Goal: Task Accomplishment & Management: Manage account settings

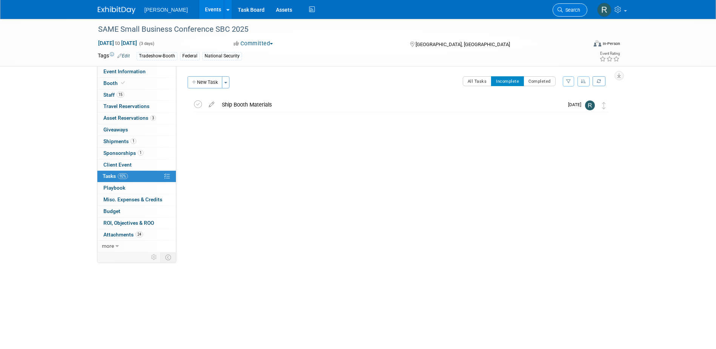
click at [563, 8] on span "Search" at bounding box center [571, 10] width 17 height 6
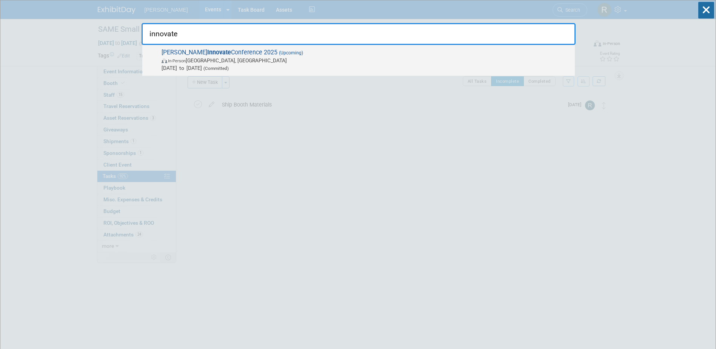
type input "innovate"
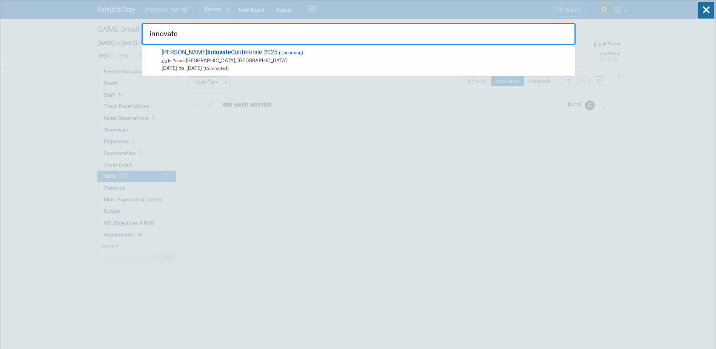
click at [207, 51] on strong "Innovate" at bounding box center [219, 52] width 24 height 7
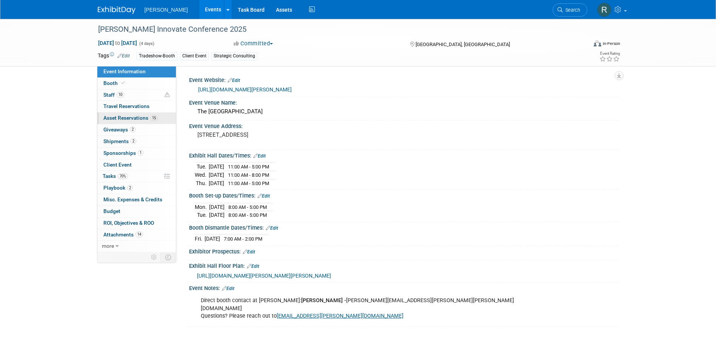
click at [120, 117] on span "Asset Reservations 15" at bounding box center [130, 118] width 54 height 6
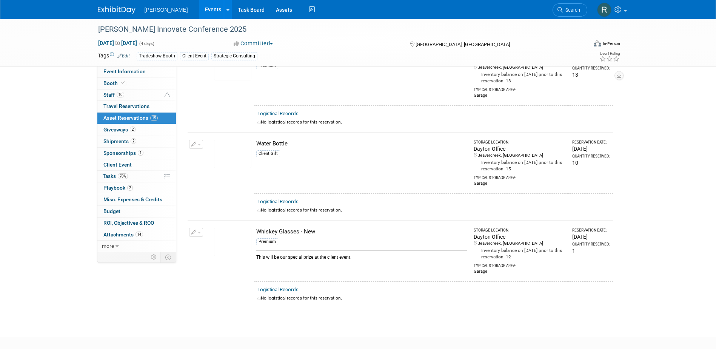
scroll to position [1058, 0]
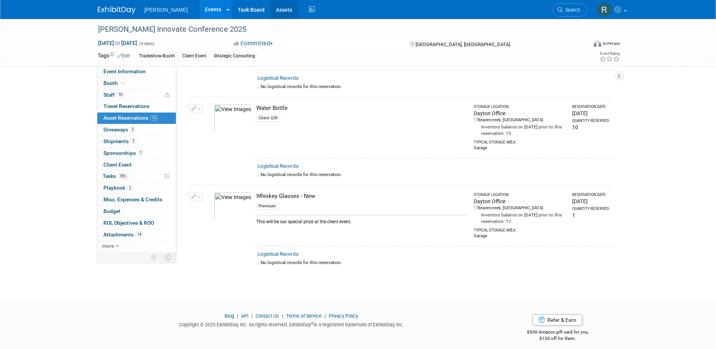
click at [270, 8] on link "Assets" at bounding box center [284, 9] width 28 height 19
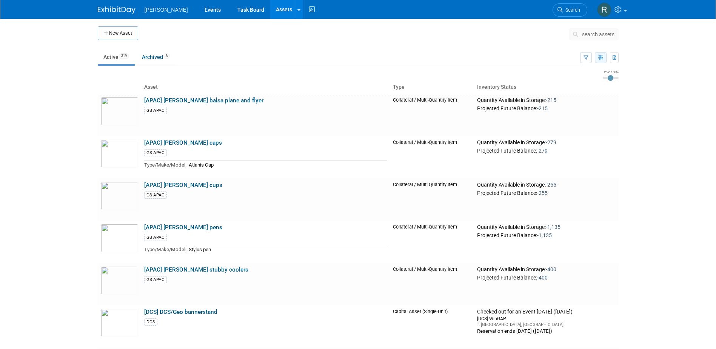
click at [602, 59] on icon "button" at bounding box center [600, 58] width 5 height 5
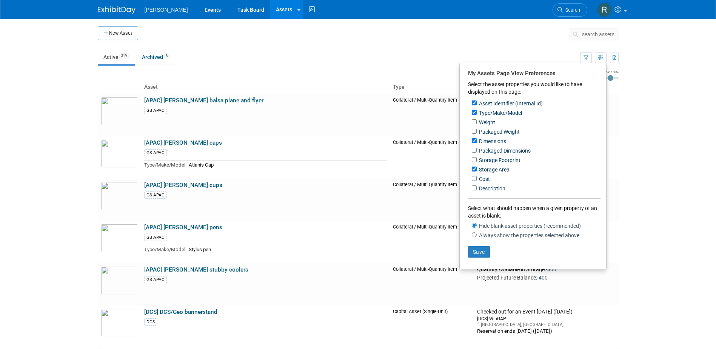
click at [657, 91] on body "Woolpert Events Task Board Assets New Asset Search Assets Bulk Upload Assets St…" at bounding box center [358, 174] width 716 height 349
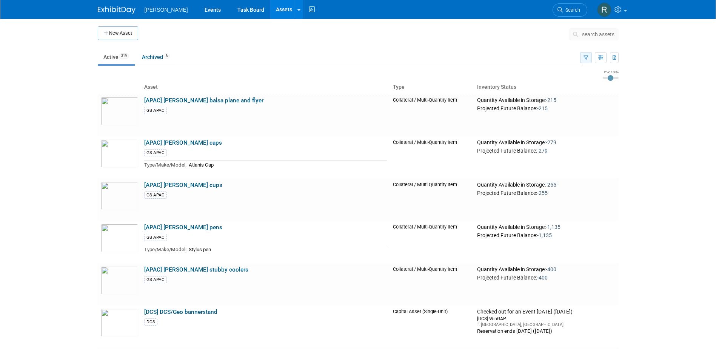
click at [588, 58] on icon "button" at bounding box center [586, 58] width 5 height 5
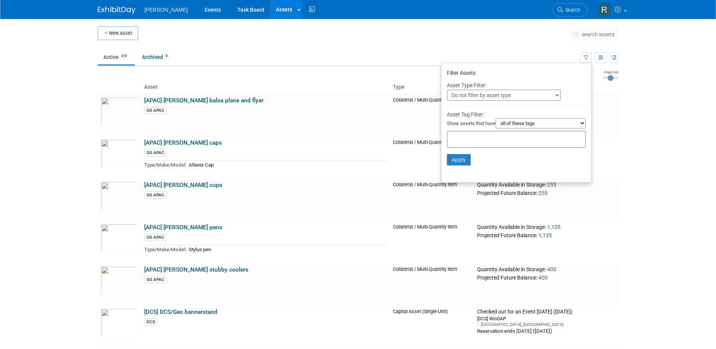
click at [548, 96] on select "Do not filter by asset type Only show Single-Unit Capital Assets Only show Coll…" at bounding box center [504, 94] width 114 height 11
click at [549, 79] on div "Filter Assets" at bounding box center [516, 74] width 139 height 12
click at [530, 125] on select "all of these tags any one of these tags only and exactly these specific tags" at bounding box center [541, 123] width 90 height 10
click at [608, 94] on td "Quantity Available in Storage: -215 Projected Future Balance: -215" at bounding box center [546, 115] width 144 height 43
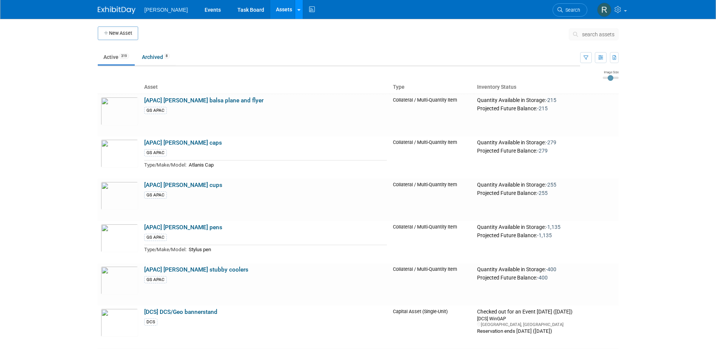
click at [295, 12] on link at bounding box center [299, 9] width 8 height 19
click at [455, 37] on td at bounding box center [353, 35] width 431 height 19
click at [199, 11] on link "Events" at bounding box center [213, 9] width 28 height 19
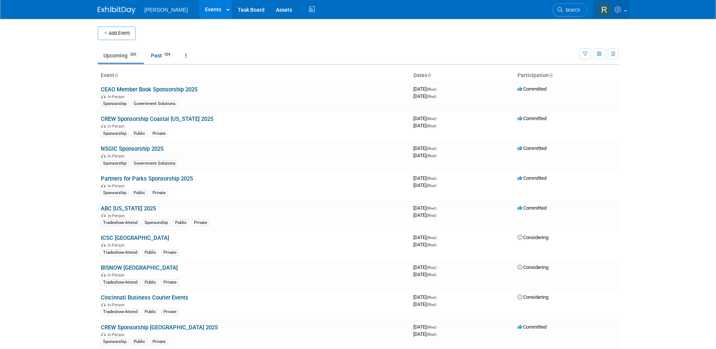
click at [625, 12] on link at bounding box center [611, 9] width 37 height 19
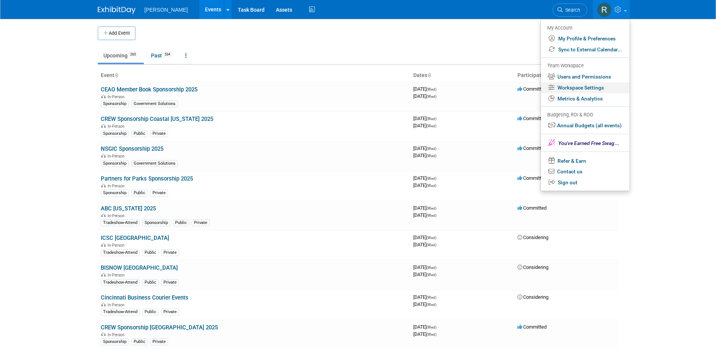
click at [578, 85] on link "Workspace Settings" at bounding box center [585, 87] width 89 height 11
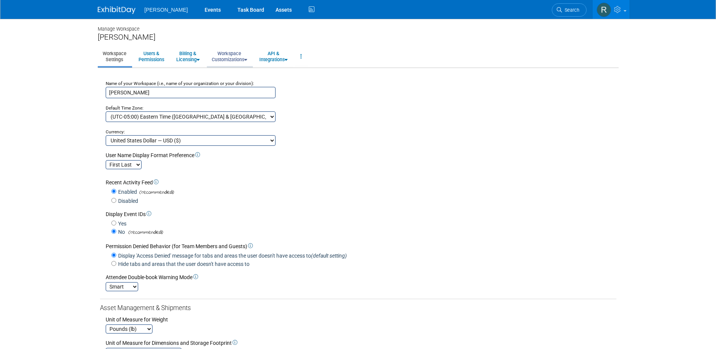
click at [235, 60] on link "Workspace Customizations" at bounding box center [229, 56] width 45 height 19
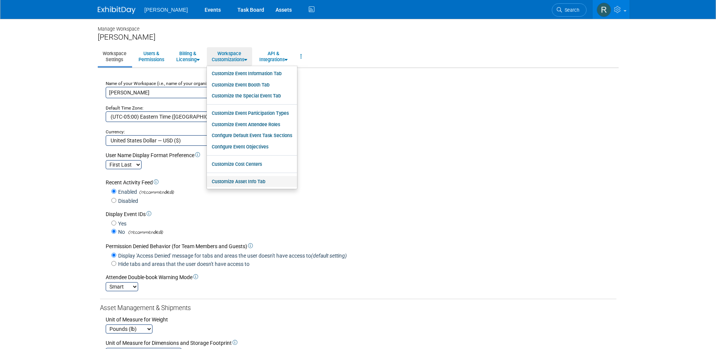
click at [236, 182] on link "Customize Asset Info Tab" at bounding box center [252, 181] width 90 height 11
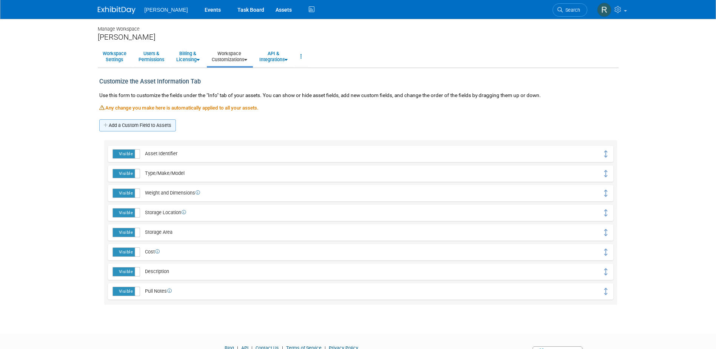
click at [147, 127] on link "Add a Custom Field to Assets" at bounding box center [137, 125] width 77 height 12
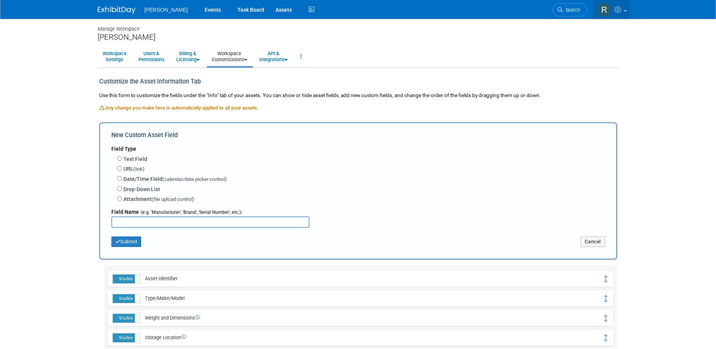
click at [624, 13] on link at bounding box center [611, 9] width 37 height 19
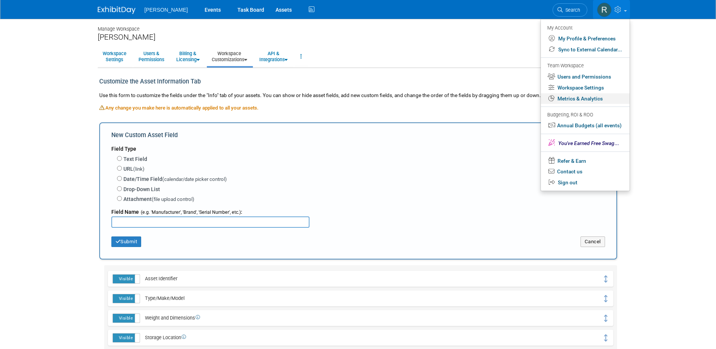
click at [579, 99] on link "Metrics & Analytics" at bounding box center [585, 98] width 89 height 11
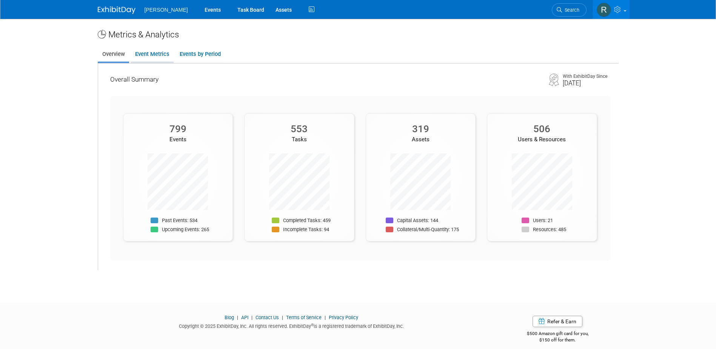
click at [149, 60] on link "Event Metrics" at bounding box center [152, 54] width 43 height 15
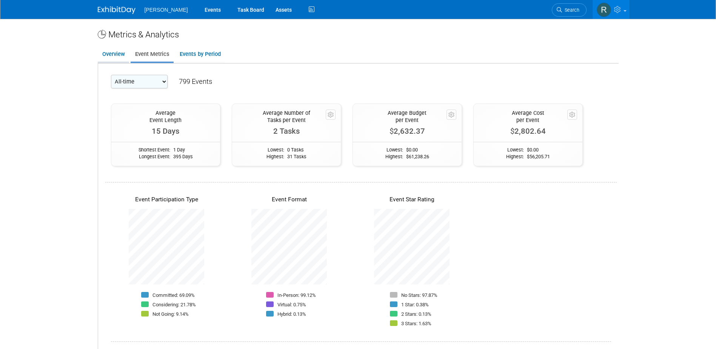
click at [118, 56] on link "Overview" at bounding box center [113, 54] width 31 height 15
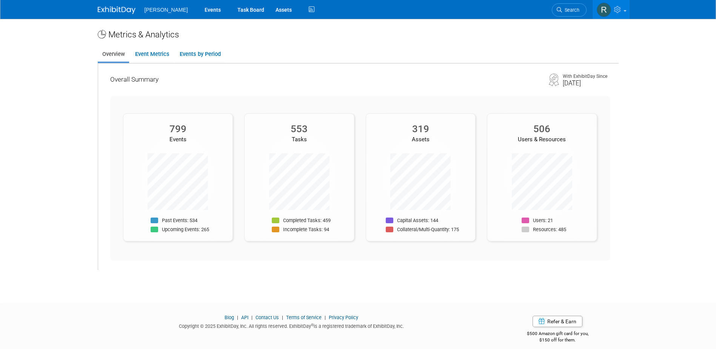
click at [408, 223] on p "Capital Assets: 144" at bounding box center [417, 220] width 41 height 6
click at [407, 228] on p "Collateral/Multi-Quantity: 175" at bounding box center [428, 230] width 62 height 6
click at [205, 51] on link "Events by Period" at bounding box center [200, 54] width 50 height 15
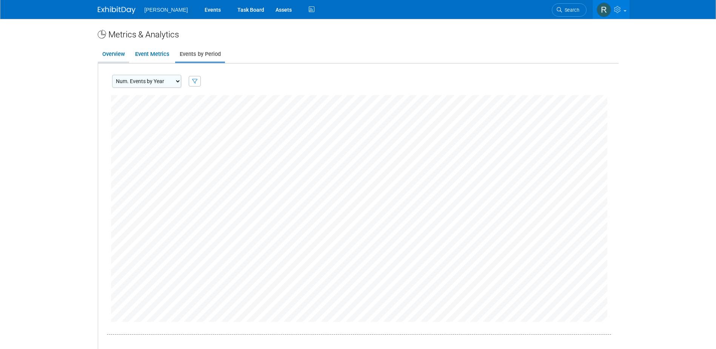
click at [117, 54] on link "Overview" at bounding box center [113, 54] width 31 height 15
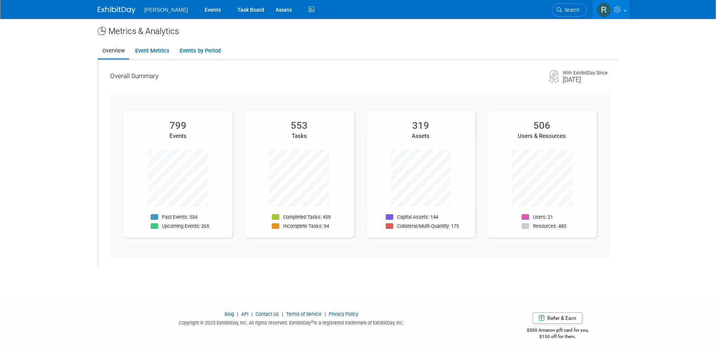
scroll to position [7, 0]
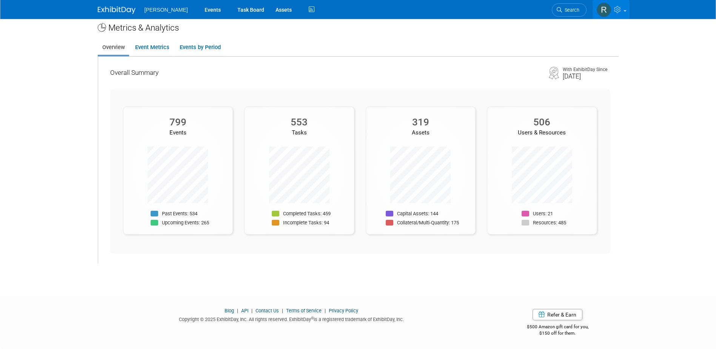
click at [628, 14] on link at bounding box center [611, 9] width 37 height 19
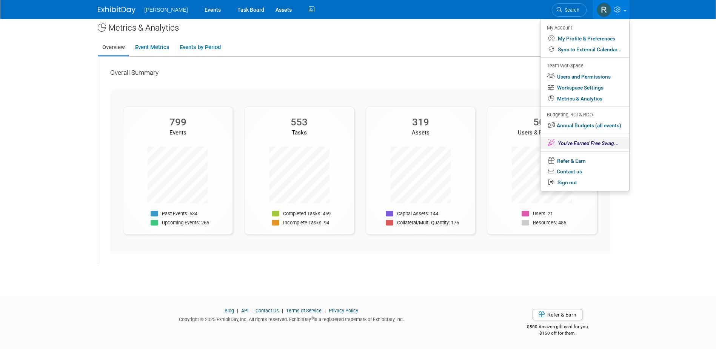
click at [574, 143] on span "You've Earned Free Swag" at bounding box center [586, 143] width 56 height 6
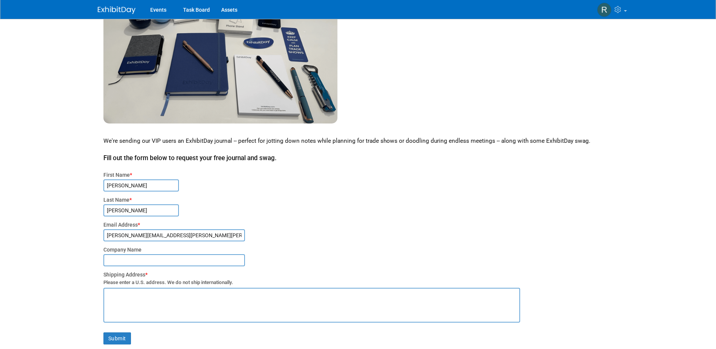
scroll to position [113, 0]
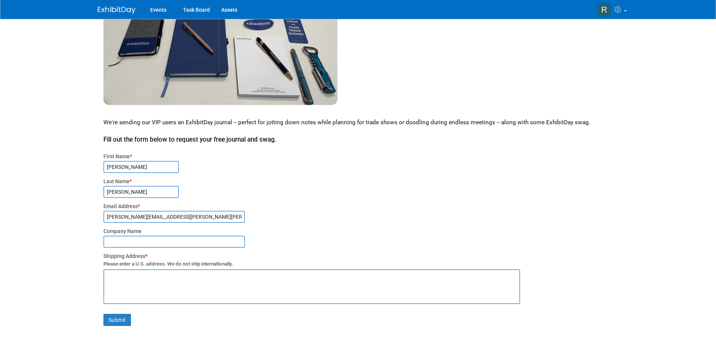
click at [137, 241] on input "text" at bounding box center [174, 242] width 142 height 12
type input "[PERSON_NAME]"
type textarea "4454 Idea Center Blvd Dayton, OH 45430"
click at [119, 321] on button "Submit" at bounding box center [117, 320] width 28 height 12
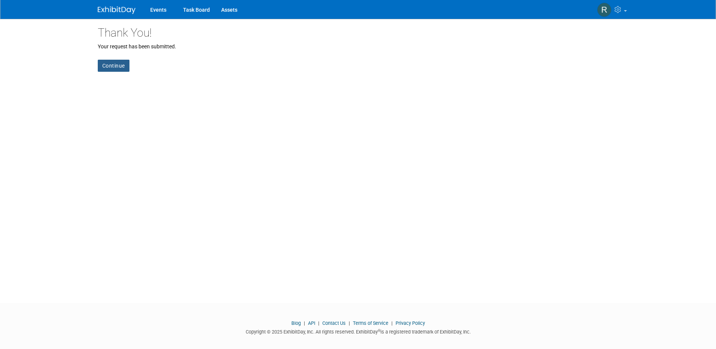
click at [111, 63] on link "Continue" at bounding box center [114, 66] width 32 height 12
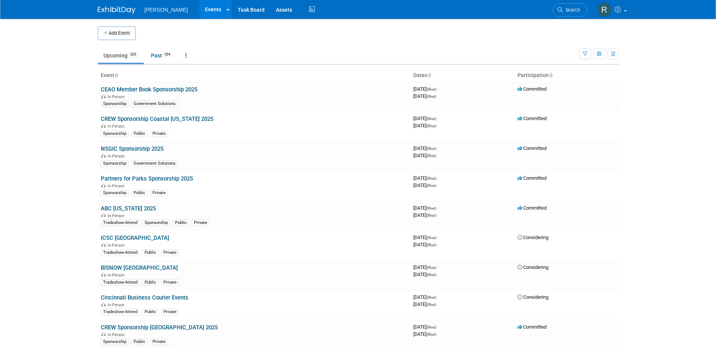
click at [632, 14] on div "Woolpert Events Add Event Bulk Upload Events Shareable Event Boards Recently Vi…" at bounding box center [358, 9] width 716 height 19
click at [626, 13] on link at bounding box center [611, 9] width 37 height 19
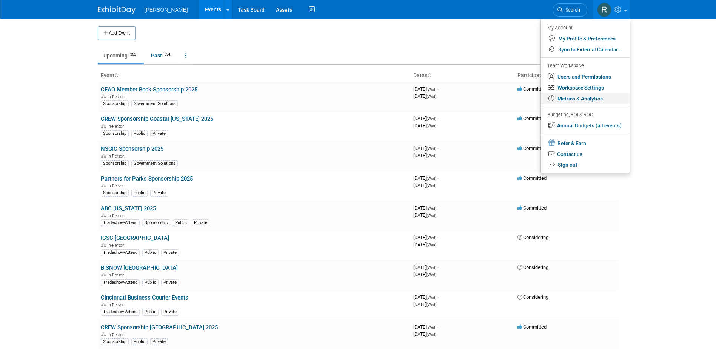
click at [577, 97] on link "Metrics & Analytics" at bounding box center [585, 98] width 89 height 11
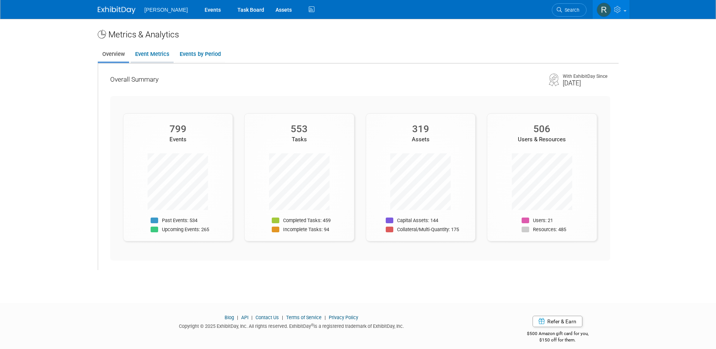
click at [162, 60] on link "Event Metrics" at bounding box center [152, 54] width 43 height 15
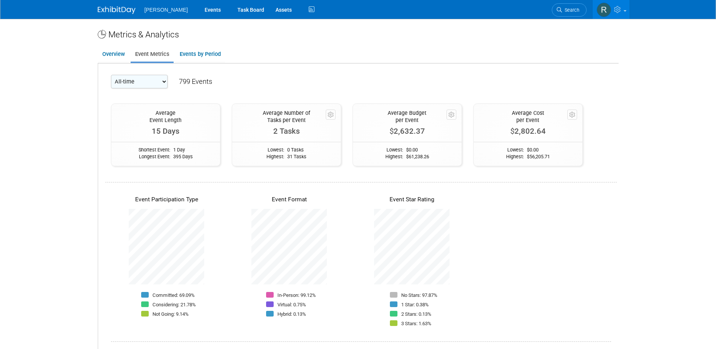
click at [155, 85] on select "All-time 2031 2030 2029 2028 2027 2026 2025" at bounding box center [139, 82] width 57 height 14
drag, startPoint x: 281, startPoint y: 76, endPoint x: 269, endPoint y: 81, distance: 13.0
click at [280, 76] on div "All-time 2031 2030 2029 2028 2027 2026 2025 799 Events" at bounding box center [361, 84] width 500 height 19
drag, startPoint x: 153, startPoint y: 81, endPoint x: 148, endPoint y: 89, distance: 9.5
click at [153, 81] on select "All-time 2031 2030 2029 2028 2027 2026 2025" at bounding box center [139, 82] width 57 height 14
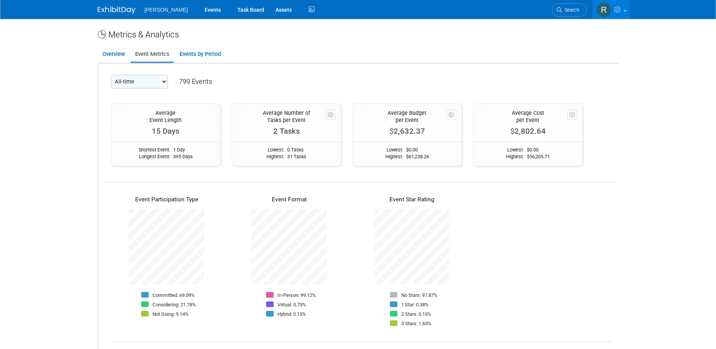
select select "2025"
click at [111, 75] on select "All-time 2031 2030 2029 2028 2027 2026 2025" at bounding box center [139, 82] width 57 height 14
drag, startPoint x: 103, startPoint y: 54, endPoint x: 145, endPoint y: 65, distance: 43.3
click at [103, 54] on link "Overview" at bounding box center [113, 54] width 31 height 15
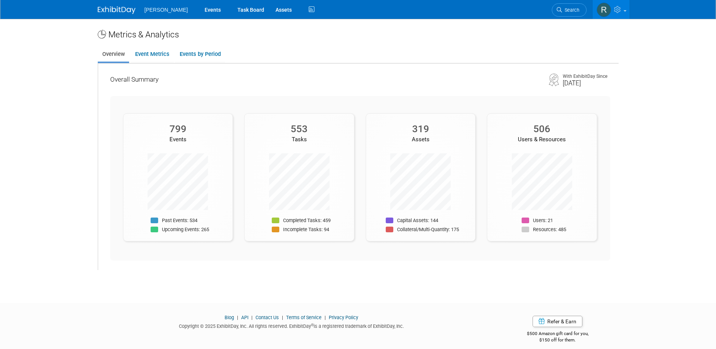
click at [182, 133] on div "799" at bounding box center [178, 129] width 110 height 12
click at [288, 127] on div "553" at bounding box center [300, 129] width 110 height 12
click at [409, 126] on div "319" at bounding box center [421, 129] width 110 height 12
click at [433, 142] on div "Assets" at bounding box center [421, 140] width 110 height 8
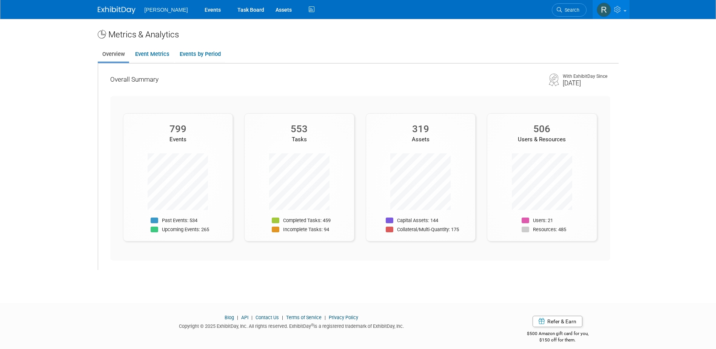
click at [433, 142] on div "Assets" at bounding box center [421, 140] width 110 height 8
click at [432, 148] on div "319 Assets Capital Assets: 144 Collateral/Multi-Quantity: 175" at bounding box center [421, 177] width 110 height 128
click at [192, 54] on link "Events by Period" at bounding box center [200, 54] width 50 height 15
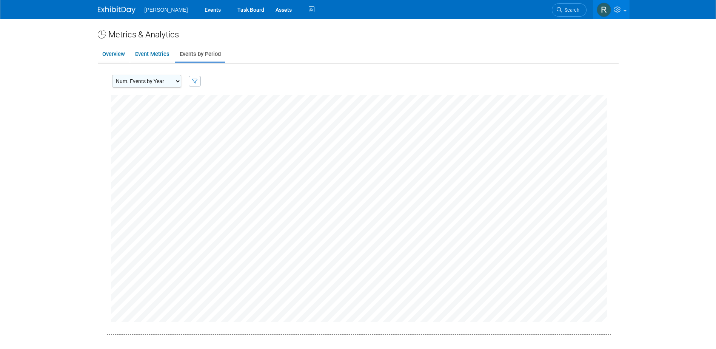
click at [192, 84] on icon "button" at bounding box center [195, 81] width 6 height 5
click at [170, 78] on select "Num. Events by Year Num. Events by Quarter Num. Events by Month" at bounding box center [146, 81] width 69 height 13
click at [251, 80] on div "Num. Events by Year Num. Events by Quarter Num. Events by Month Include events …" at bounding box center [359, 79] width 519 height 32
click at [152, 147] on button "Ok" at bounding box center [153, 146] width 17 height 13
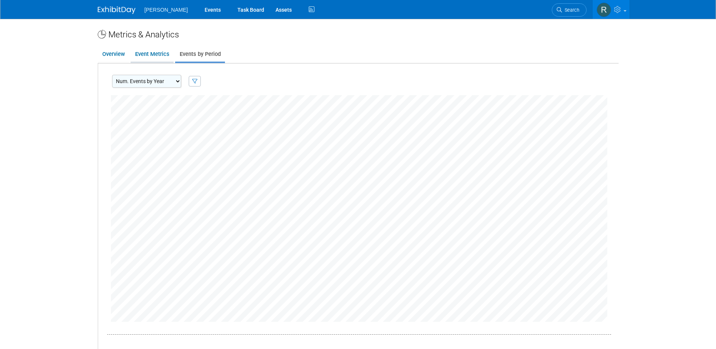
click at [157, 56] on link "Event Metrics" at bounding box center [152, 54] width 43 height 15
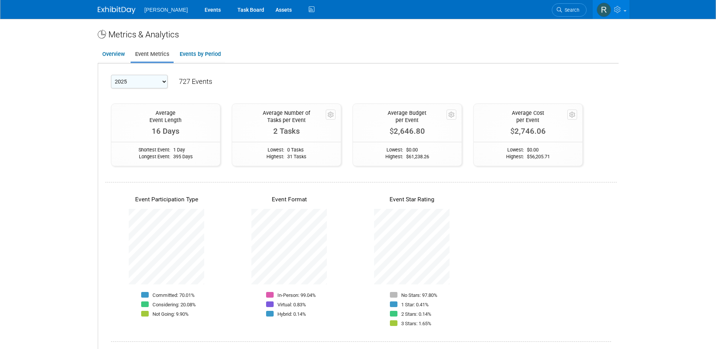
click at [123, 33] on div "Metrics & Analytics" at bounding box center [358, 34] width 521 height 12
click at [102, 33] on icon at bounding box center [102, 34] width 8 height 8
click at [106, 56] on link "Overview" at bounding box center [113, 54] width 31 height 15
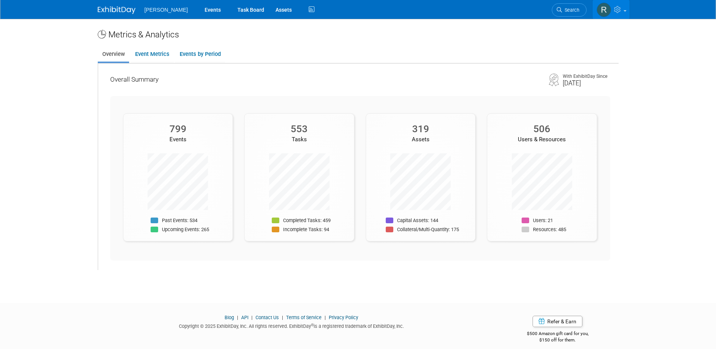
click at [622, 9] on icon at bounding box center [618, 9] width 9 height 7
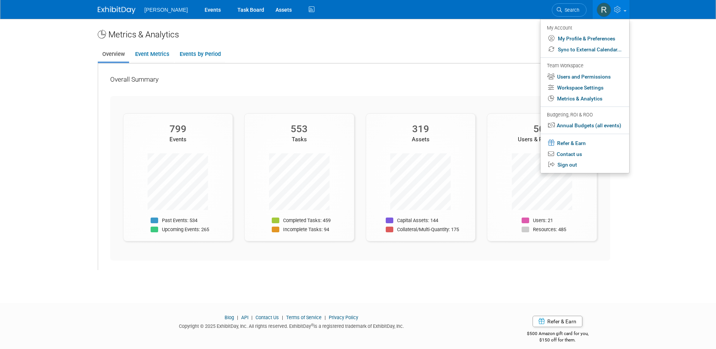
click at [420, 298] on body "Woolpert Events Task Board Assets" at bounding box center [358, 174] width 716 height 349
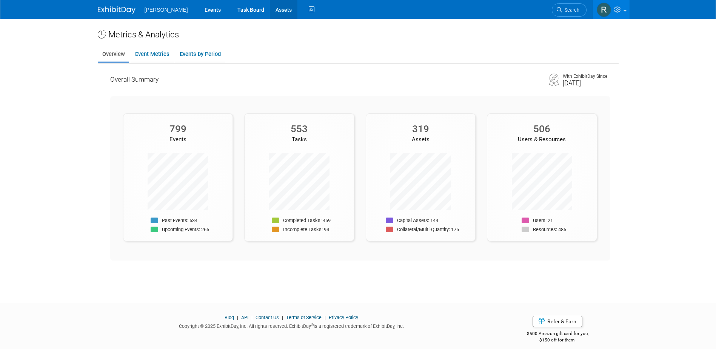
click at [270, 8] on link "Assets" at bounding box center [284, 9] width 28 height 19
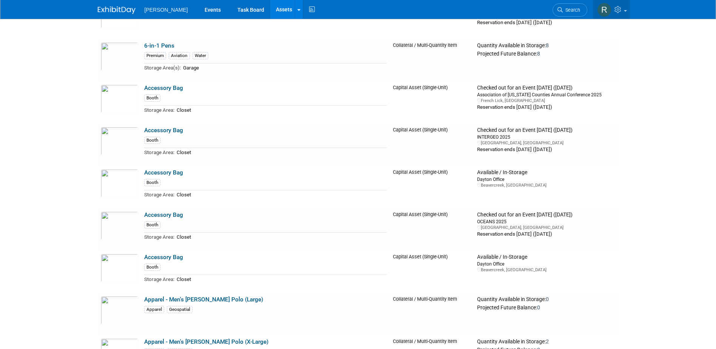
scroll to position [340, 0]
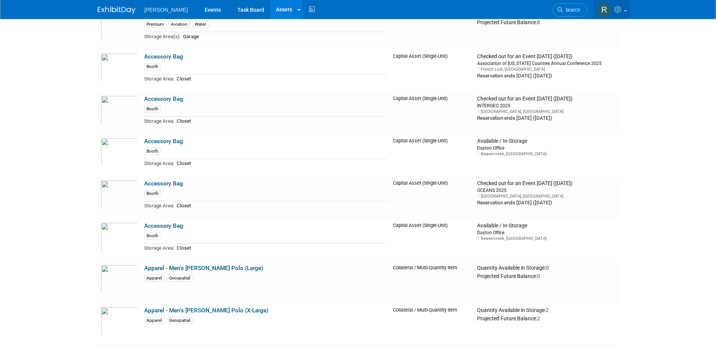
click at [618, 8] on icon at bounding box center [619, 9] width 9 height 7
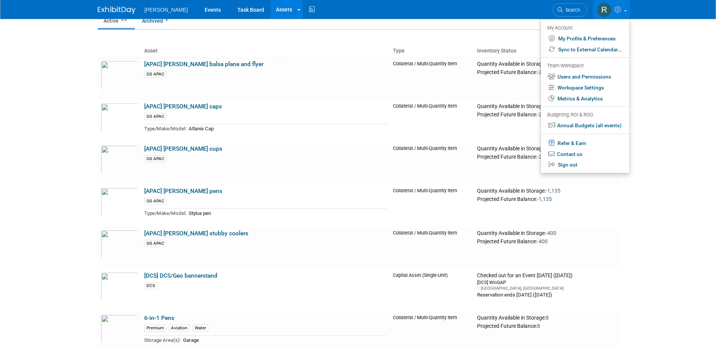
scroll to position [0, 0]
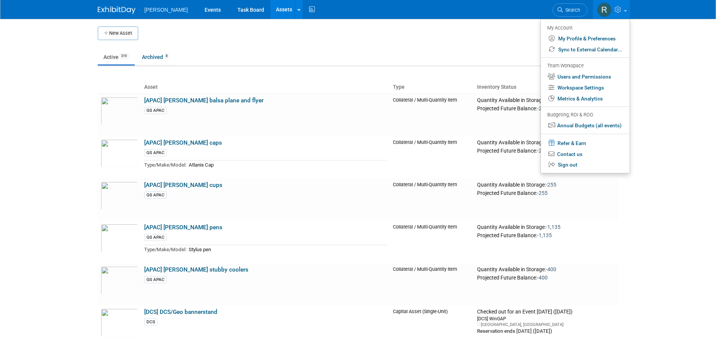
click at [111, 8] on img at bounding box center [117, 10] width 38 height 8
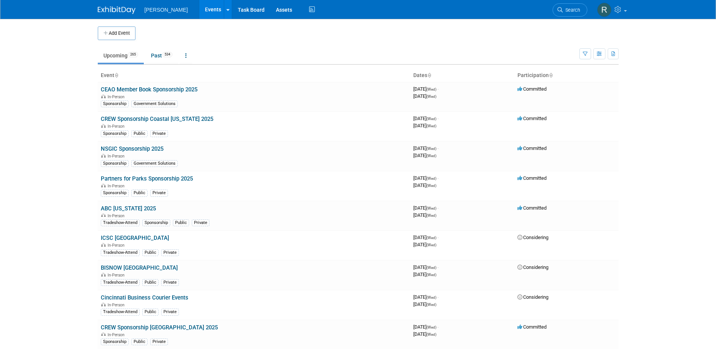
click at [156, 10] on span "[PERSON_NAME]" at bounding box center [166, 10] width 43 height 6
click at [224, 14] on link at bounding box center [228, 9] width 8 height 19
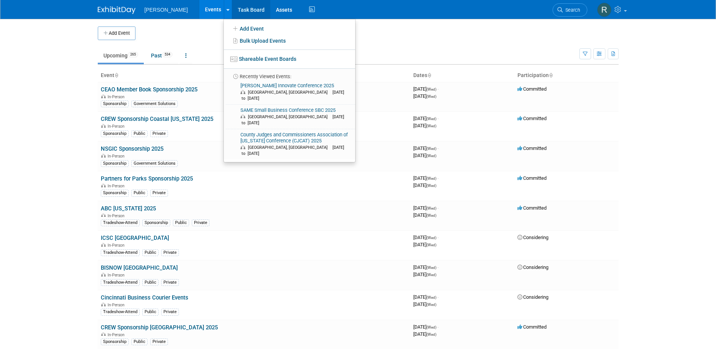
click at [232, 10] on link "Task Board" at bounding box center [251, 9] width 38 height 19
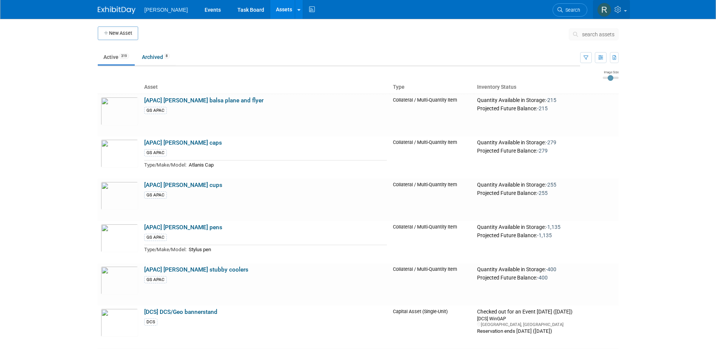
click at [605, 10] on img at bounding box center [604, 10] width 14 height 14
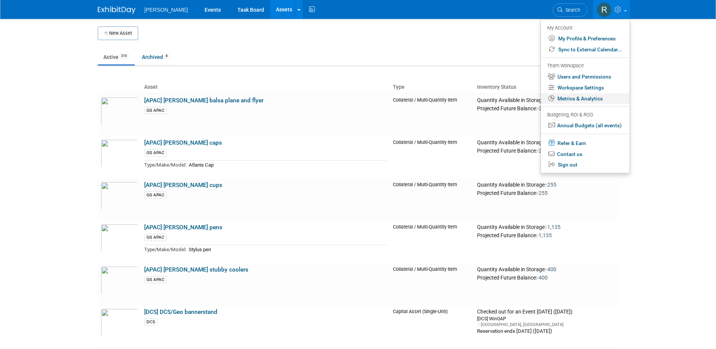
click at [573, 98] on link "Metrics & Analytics" at bounding box center [585, 98] width 89 height 11
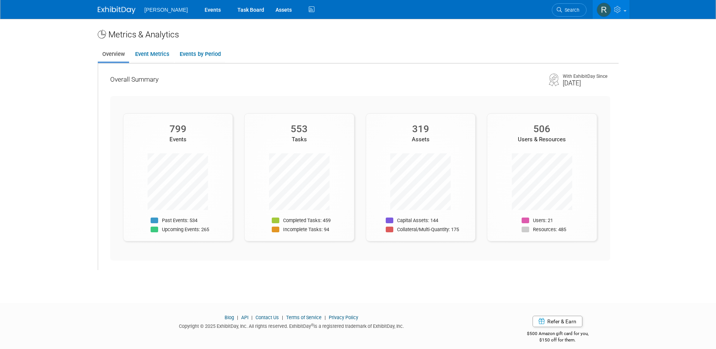
drag, startPoint x: 453, startPoint y: 182, endPoint x: 420, endPoint y: 136, distance: 57.6
drag, startPoint x: 420, startPoint y: 136, endPoint x: 418, endPoint y: 128, distance: 7.3
drag, startPoint x: 418, startPoint y: 128, endPoint x: 412, endPoint y: 135, distance: 9.1
drag, startPoint x: 412, startPoint y: 135, endPoint x: 389, endPoint y: 221, distance: 88.9
drag, startPoint x: 389, startPoint y: 221, endPoint x: 389, endPoint y: 231, distance: 10.2
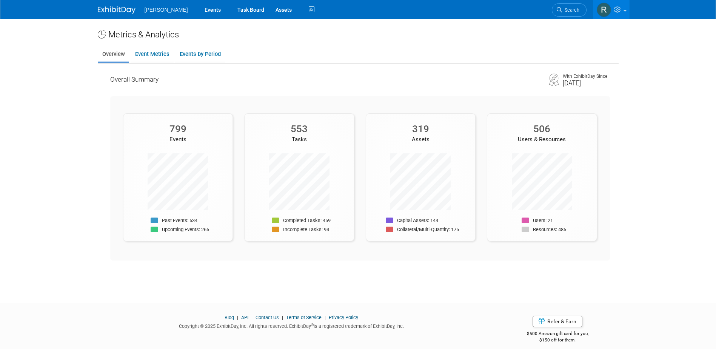
click at [389, 231] on span at bounding box center [390, 230] width 8 height 6
click at [389, 220] on span at bounding box center [390, 220] width 8 height 6
click at [388, 237] on div "319 Assets Capital Assets: 144 Collateral/Multi-Quantity: 175" at bounding box center [421, 177] width 110 height 128
click at [390, 253] on div "799 Events Past Events: 534 Upcoming Events: 265 553 Tasks" at bounding box center [360, 178] width 500 height 165
drag, startPoint x: 226, startPoint y: 253, endPoint x: 182, endPoint y: 253, distance: 44.2
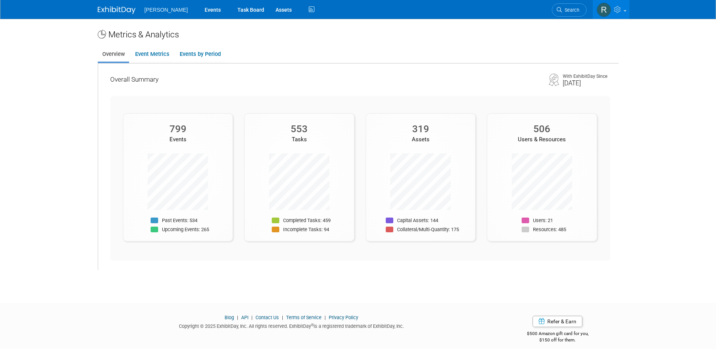
click at [224, 253] on div "799 Events Past Events: 534 Upcoming Events: 265 553 Tasks" at bounding box center [360, 178] width 500 height 165
drag, startPoint x: 156, startPoint y: 252, endPoint x: 121, endPoint y: 275, distance: 42.1
click at [155, 253] on div "799 Events Past Events: 534 Upcoming Events: 265 553 Tasks" at bounding box center [360, 178] width 500 height 165
click at [120, 275] on div "Metrics & Analytics Overview Event Metrics Events by Period Overall Summary Wit…" at bounding box center [358, 154] width 532 height 270
click at [116, 318] on div "Blog | API | Contact Us | Terms of Service | Privacy Policy Copyright © 2025 Ex…" at bounding box center [292, 324] width 400 height 20
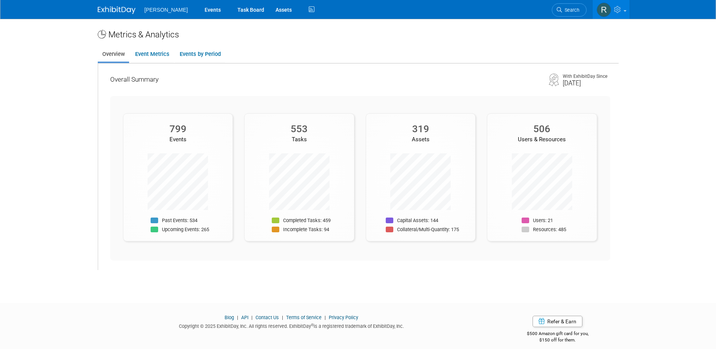
click at [422, 133] on div "319" at bounding box center [421, 129] width 110 height 12
drag, startPoint x: 200, startPoint y: 56, endPoint x: 184, endPoint y: 94, distance: 41.5
click at [184, 95] on div "Overall Summary With ExhibitDay Since July, 2024 799 Events Past Events: 534 Up…" at bounding box center [359, 161] width 519 height 197
click at [307, 9] on icon at bounding box center [311, 10] width 9 height 12
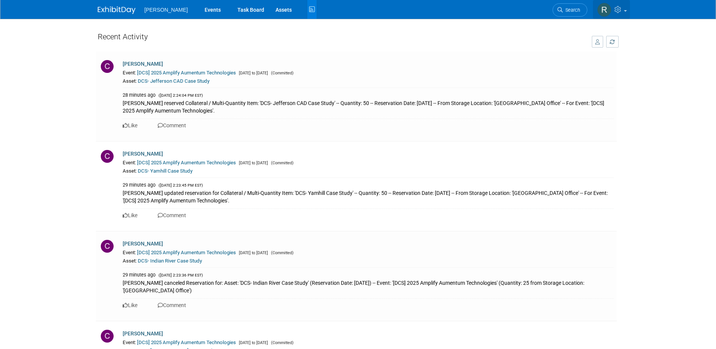
click at [625, 14] on link at bounding box center [611, 9] width 37 height 19
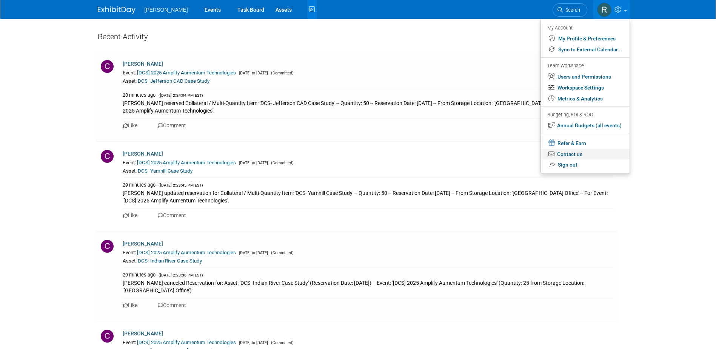
click at [573, 155] on link "Contact us" at bounding box center [585, 154] width 89 height 11
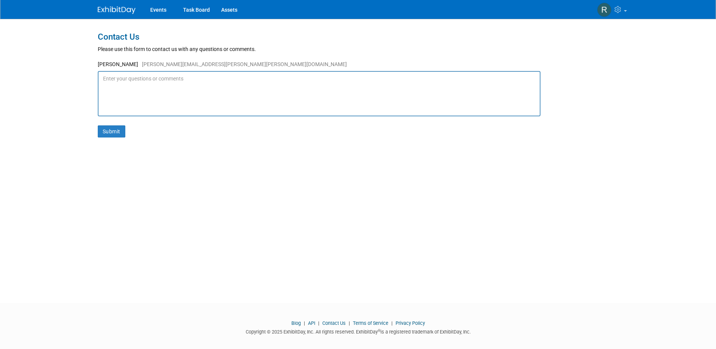
click at [178, 84] on textarea at bounding box center [319, 93] width 443 height 45
type textarea "J"
type textarea "hello! I would like to run a report to find out my most and least popular asset…"
click at [121, 130] on button "Submit" at bounding box center [112, 131] width 28 height 12
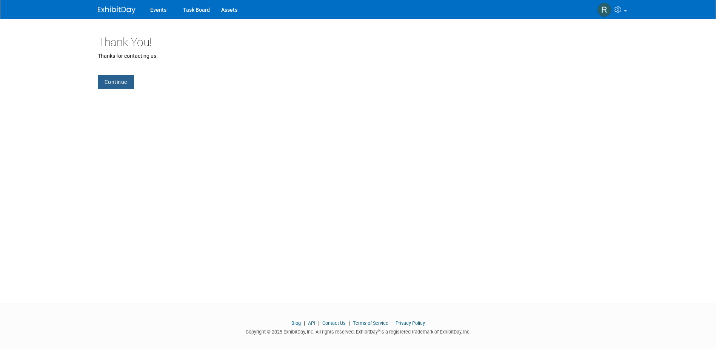
click at [123, 83] on link "Continue" at bounding box center [116, 82] width 36 height 14
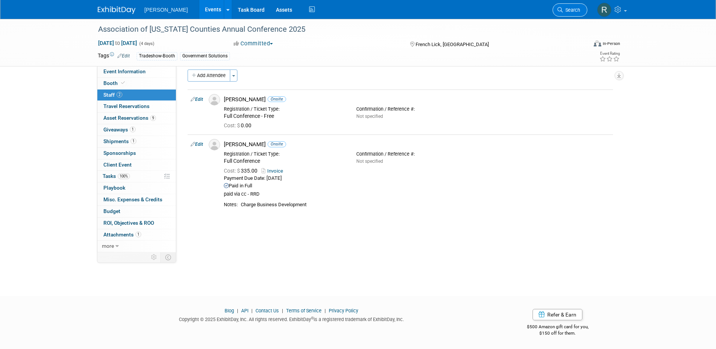
click at [560, 9] on icon at bounding box center [560, 9] width 5 height 5
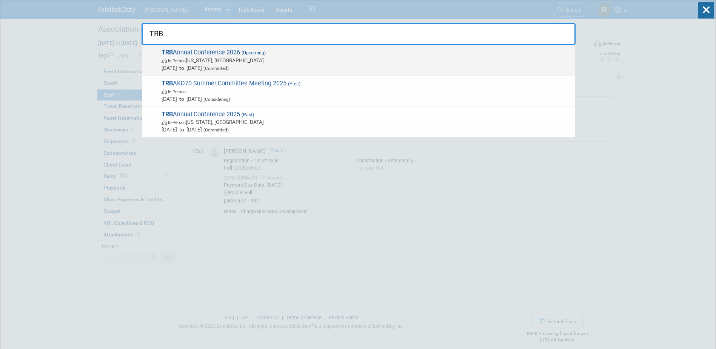
type input "TRB"
click at [176, 59] on span "In-Person" at bounding box center [177, 61] width 18 height 5
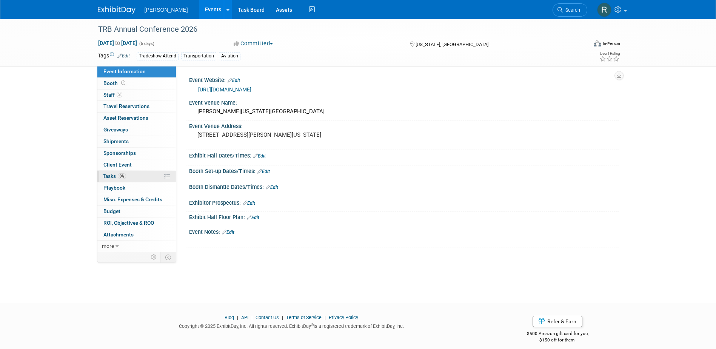
click at [116, 176] on span "Tasks 0%" at bounding box center [114, 176] width 23 height 6
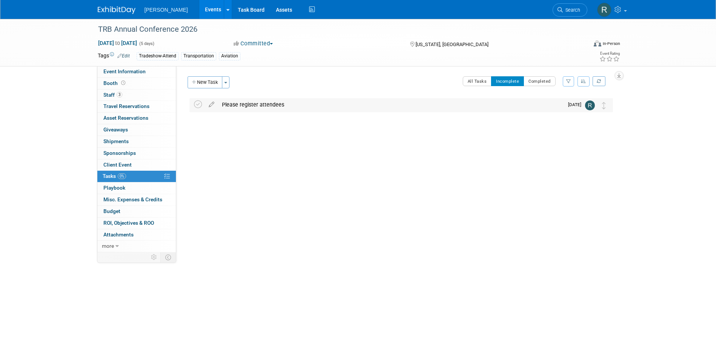
click at [232, 105] on div "Please register attendees" at bounding box center [391, 104] width 346 height 13
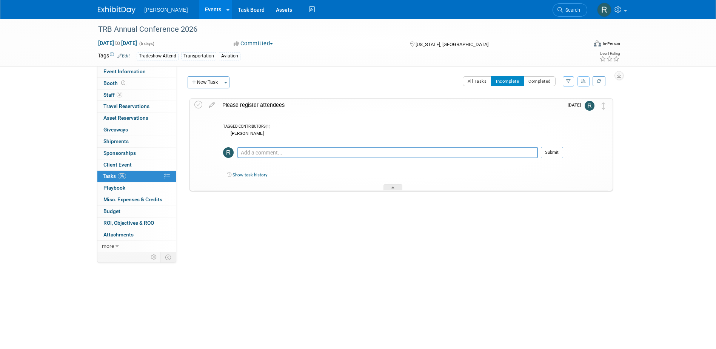
click at [232, 105] on div "Please register attendees" at bounding box center [391, 105] width 345 height 13
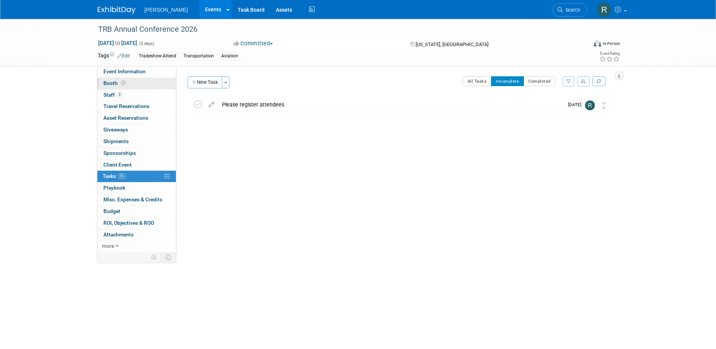
click at [118, 82] on span "Booth" at bounding box center [114, 83] width 23 height 6
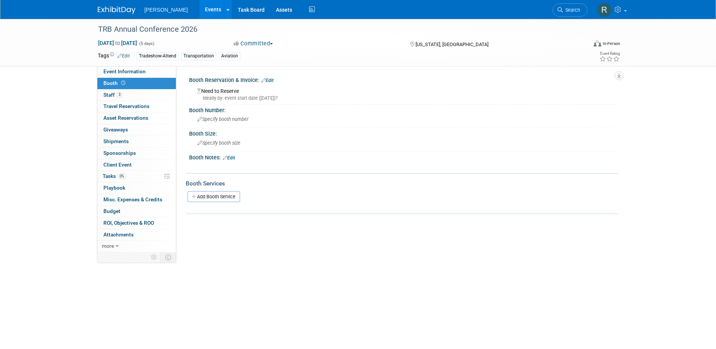
click at [273, 80] on link "Edit" at bounding box center [267, 80] width 12 height 5
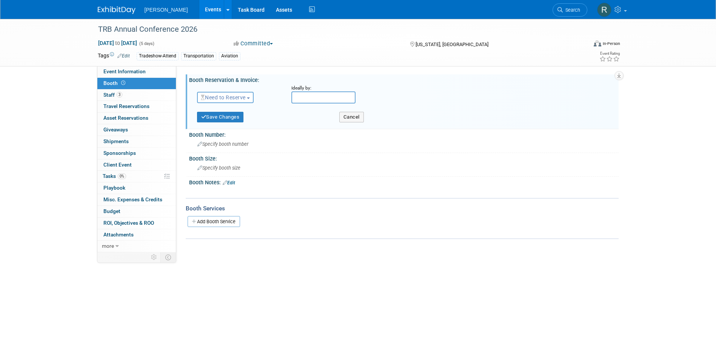
click at [233, 97] on span "Need to Reserve" at bounding box center [223, 97] width 45 height 6
click at [222, 130] on link "No Reservation Required" at bounding box center [237, 131] width 81 height 11
click at [222, 114] on button "Save Changes" at bounding box center [220, 117] width 47 height 11
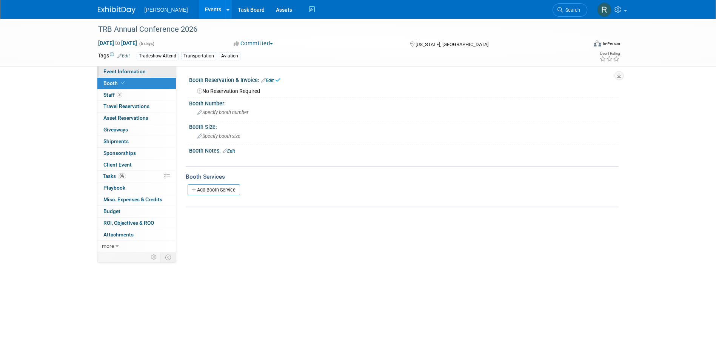
click at [133, 71] on span "Event Information" at bounding box center [124, 71] width 42 height 6
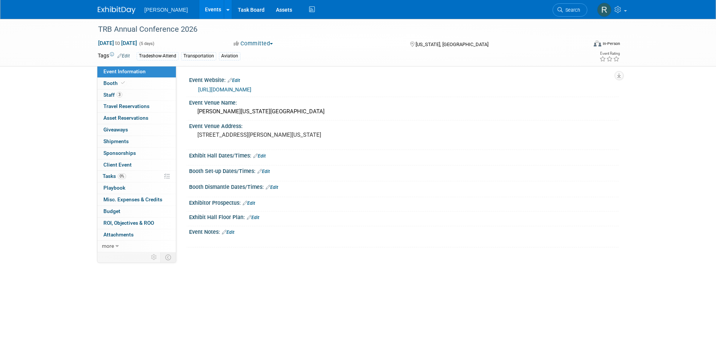
click at [235, 89] on link "[URL][DOMAIN_NAME]" at bounding box center [224, 89] width 53 height 6
click at [121, 96] on span "3" at bounding box center [120, 95] width 6 height 6
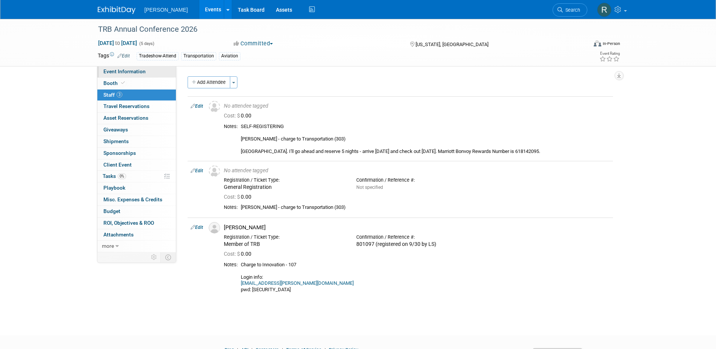
click at [121, 73] on span "Event Information" at bounding box center [124, 71] width 42 height 6
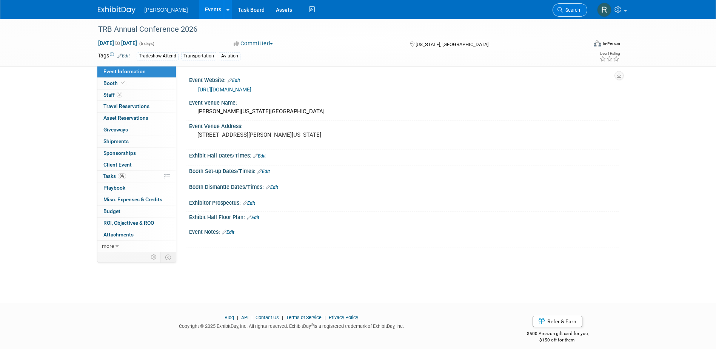
click at [575, 12] on span "Search" at bounding box center [571, 10] width 17 height 6
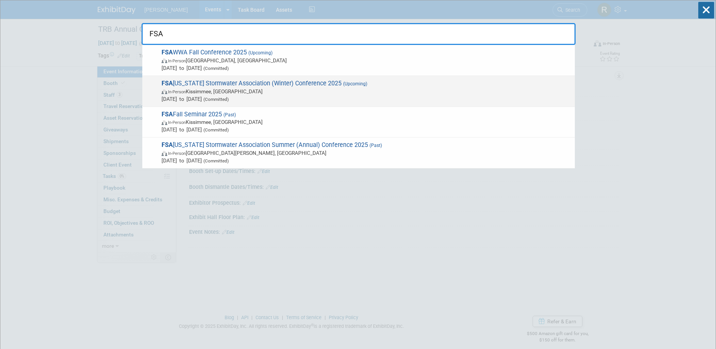
type input "FSA"
click at [227, 89] on span "In-Person Kissimmee, [GEOGRAPHIC_DATA]" at bounding box center [367, 92] width 410 height 8
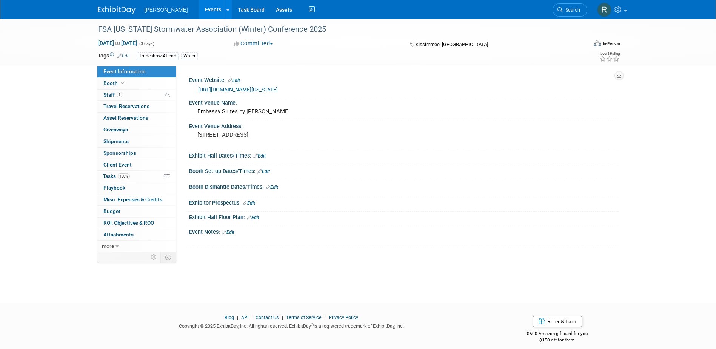
click at [238, 88] on link "https://www.florida-stormwater.org/" at bounding box center [238, 89] width 80 height 6
drag, startPoint x: 129, startPoint y: 95, endPoint x: 102, endPoint y: 110, distance: 30.8
click at [129, 95] on link "1 Staff 1" at bounding box center [136, 94] width 79 height 11
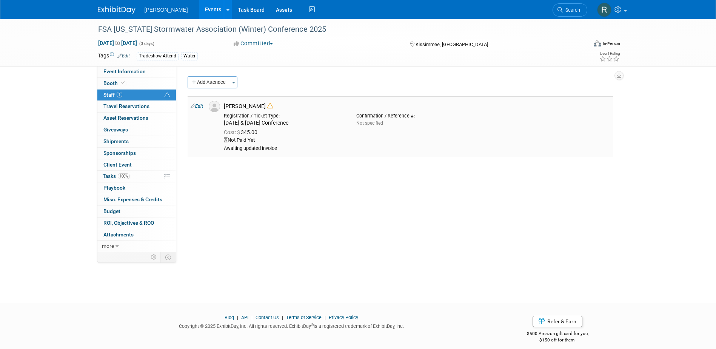
click at [199, 105] on link "Edit" at bounding box center [197, 105] width 12 height 5
select select "50c4df36-e9cd-48dd-b62f-39bfd16ee857"
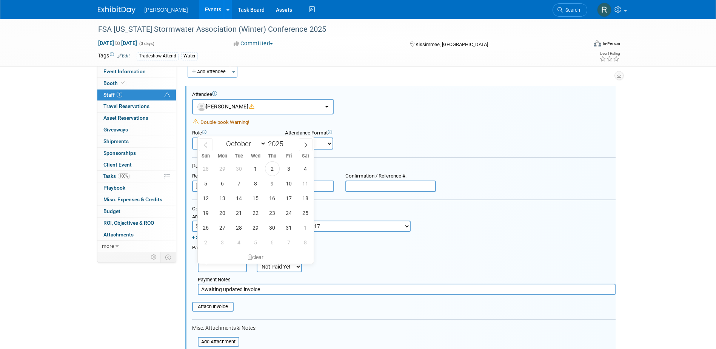
click at [231, 265] on input "text" at bounding box center [222, 266] width 49 height 11
click at [273, 168] on span "2" at bounding box center [272, 168] width 15 height 15
type input "Oct 2, 2025"
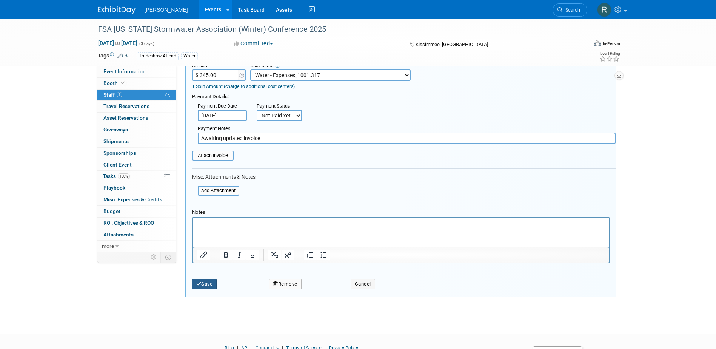
click at [203, 285] on button "Save" at bounding box center [204, 284] width 25 height 11
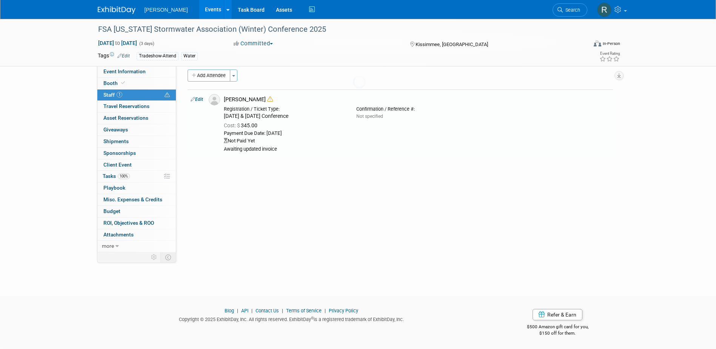
scroll to position [7, 0]
click at [196, 99] on link "Edit" at bounding box center [197, 99] width 12 height 5
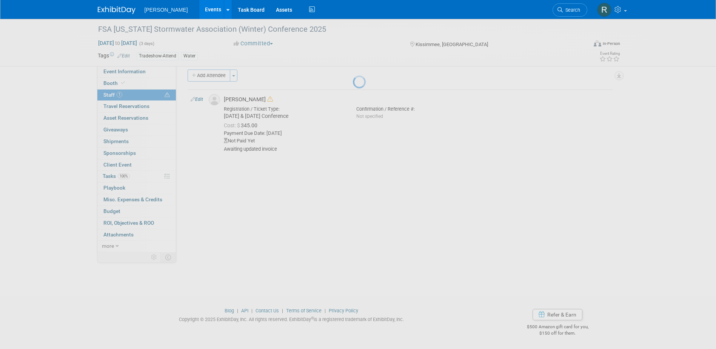
select select "50c4df36-e9cd-48dd-b62f-39bfd16ee857"
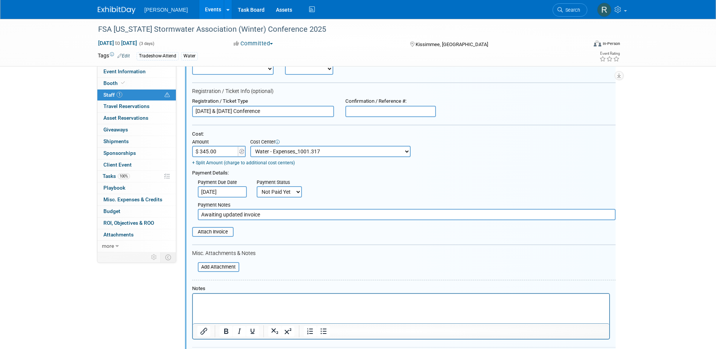
scroll to position [86, 0]
click at [216, 267] on input "file" at bounding box center [194, 266] width 90 height 8
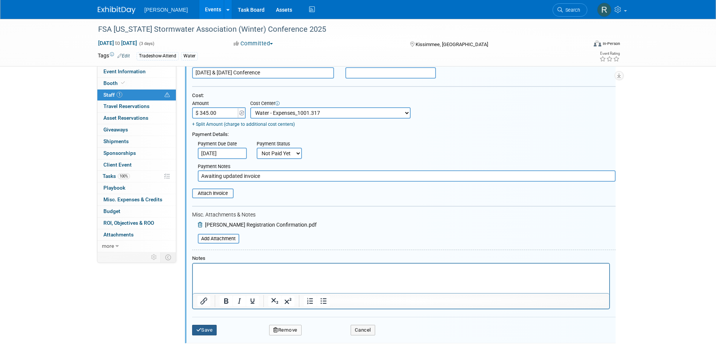
click at [205, 330] on button "Save" at bounding box center [204, 330] width 25 height 11
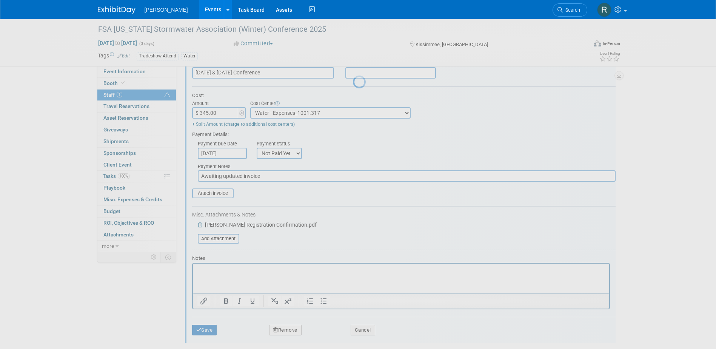
scroll to position [7, 0]
